Goal: Find specific page/section: Find specific page/section

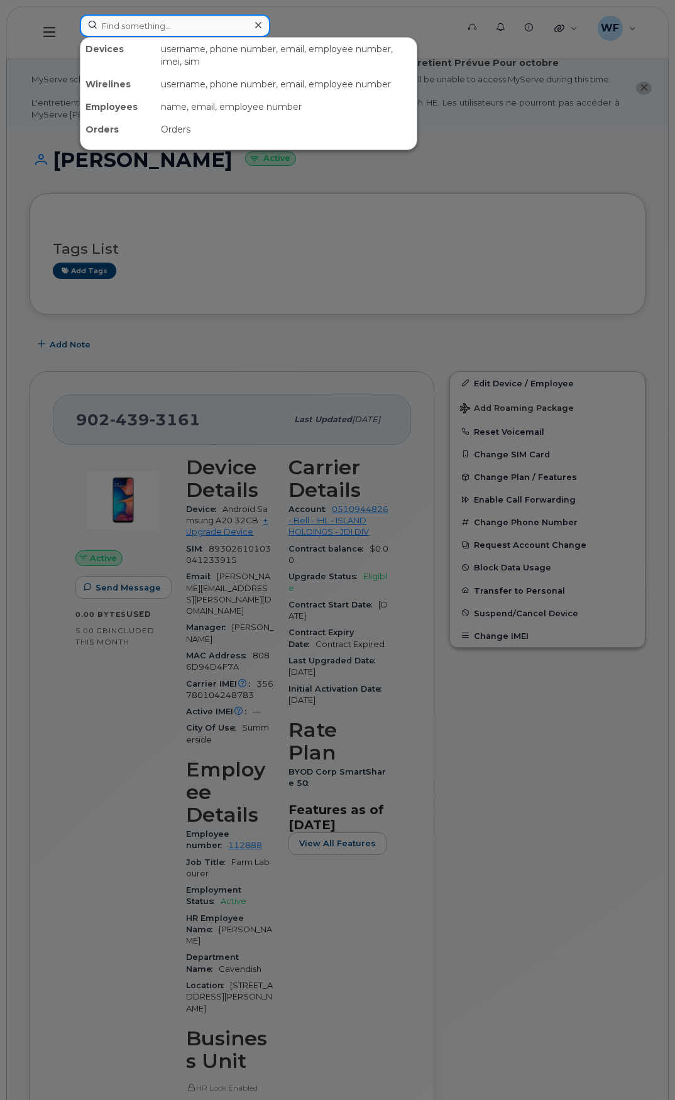
click at [120, 26] on input at bounding box center [175, 25] width 190 height 23
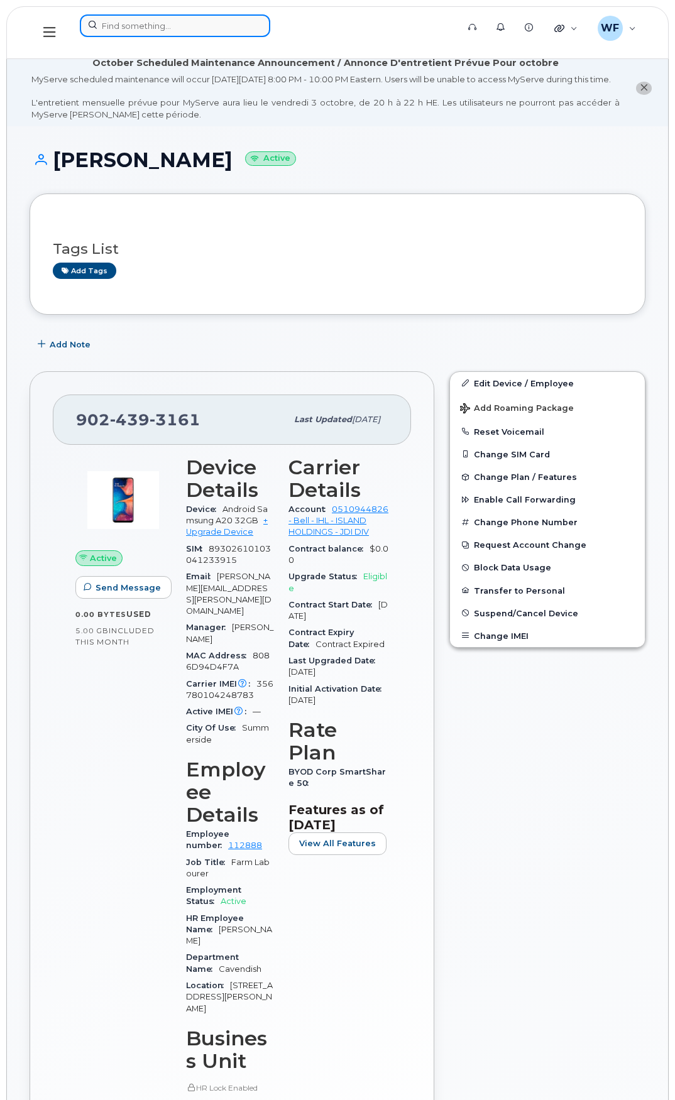
click at [121, 29] on input at bounding box center [175, 25] width 190 height 23
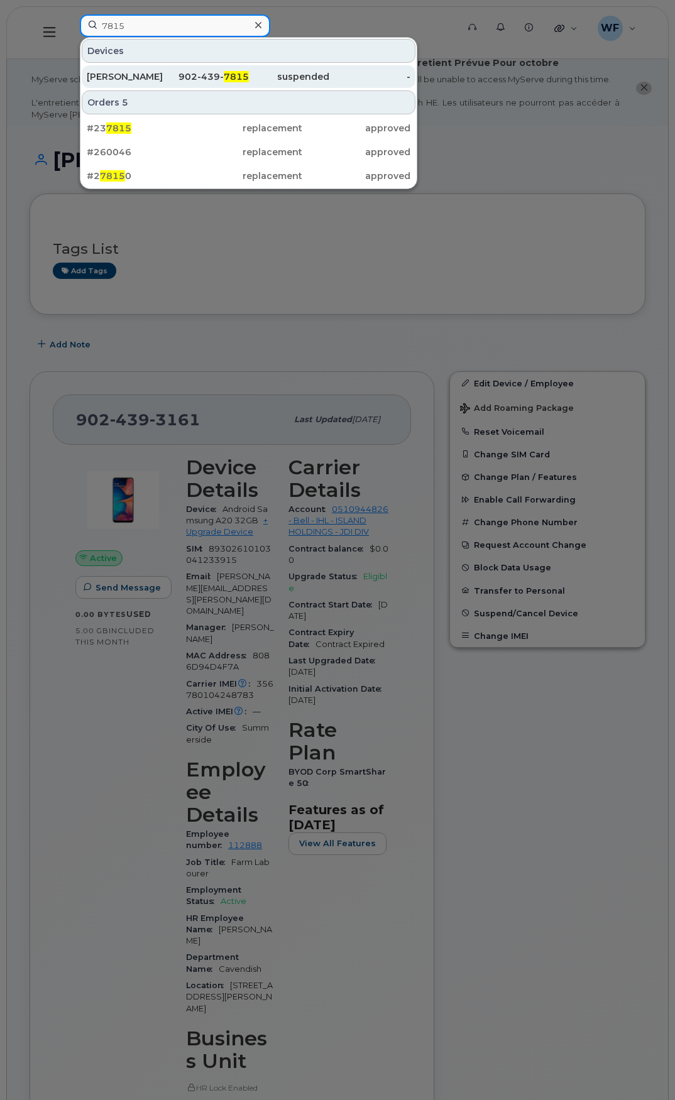
type input "7815"
click at [126, 70] on div "[PERSON_NAME]" at bounding box center [127, 76] width 81 height 23
